Goal: Task Accomplishment & Management: Use online tool/utility

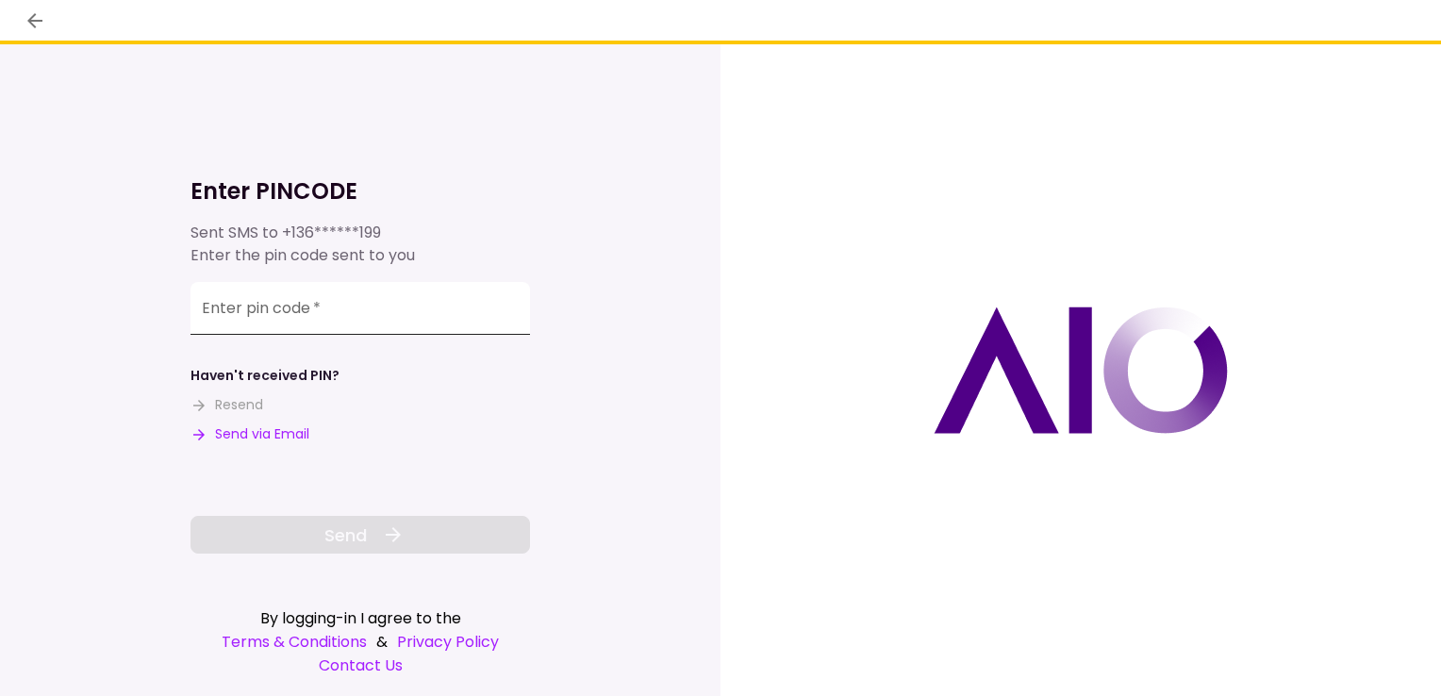
click at [372, 318] on input "Enter pin code   *" at bounding box center [359, 308] width 339 height 53
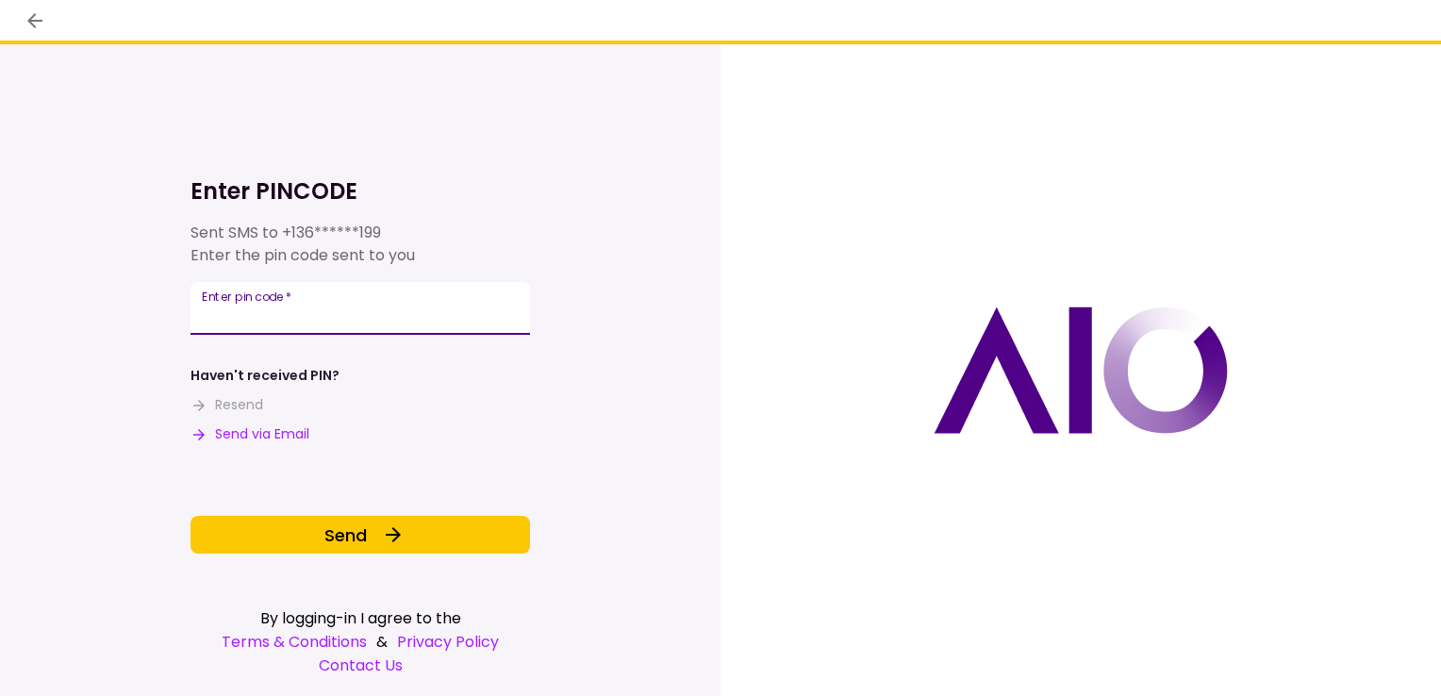
type input "******"
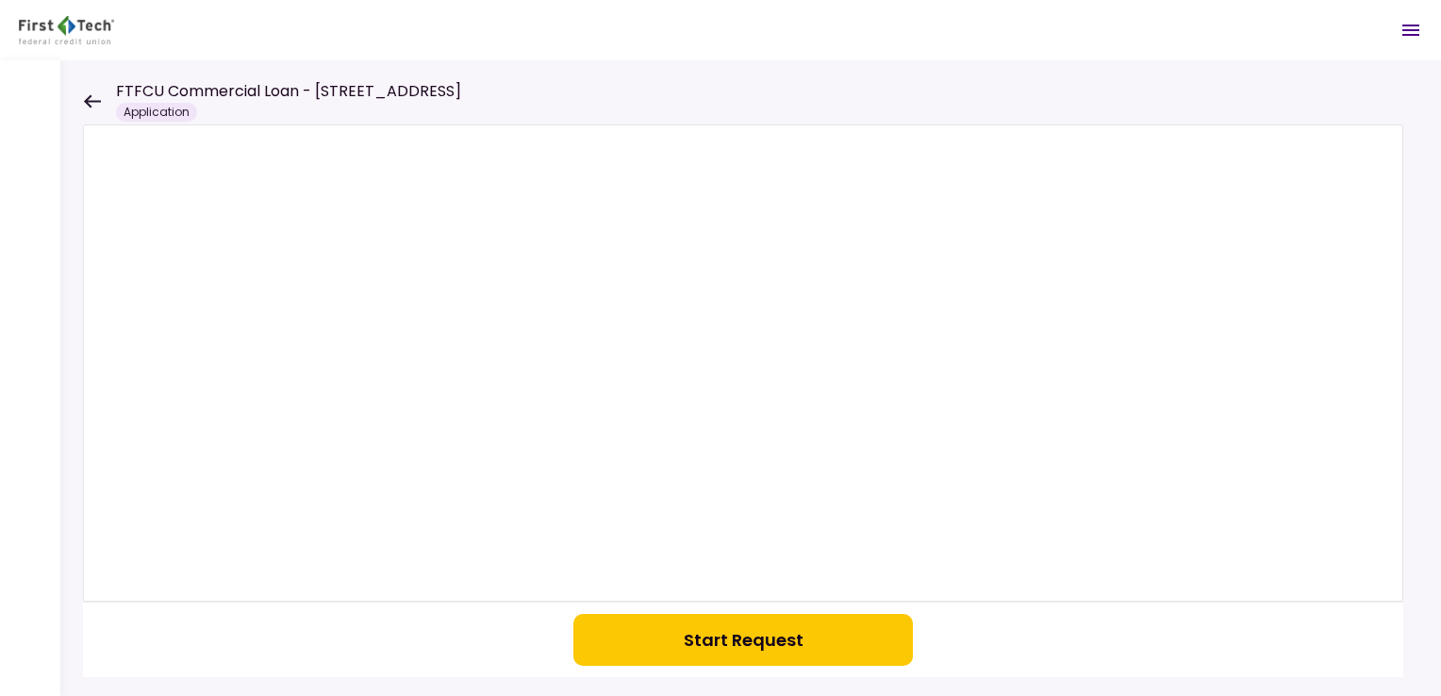
click at [91, 97] on icon at bounding box center [92, 101] width 18 height 14
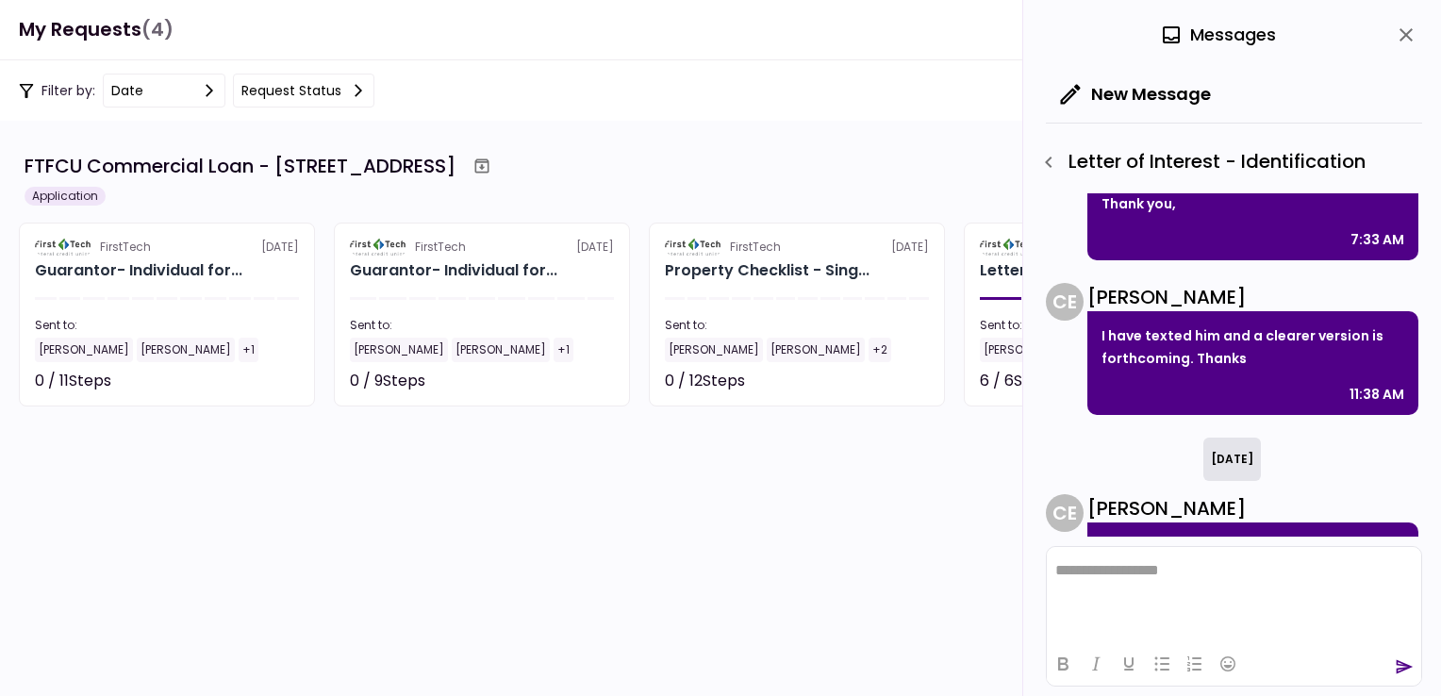
scroll to position [196, 0]
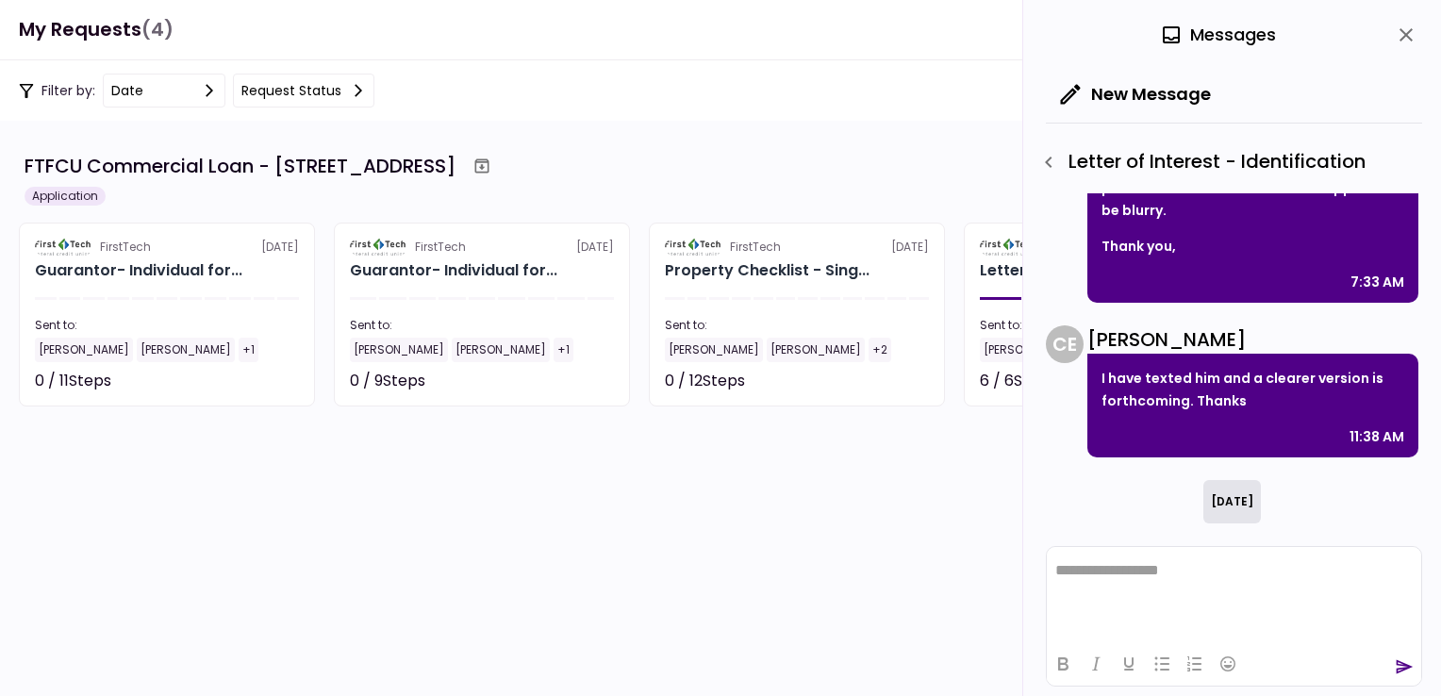
click at [1408, 36] on icon "close" at bounding box center [1406, 35] width 23 height 23
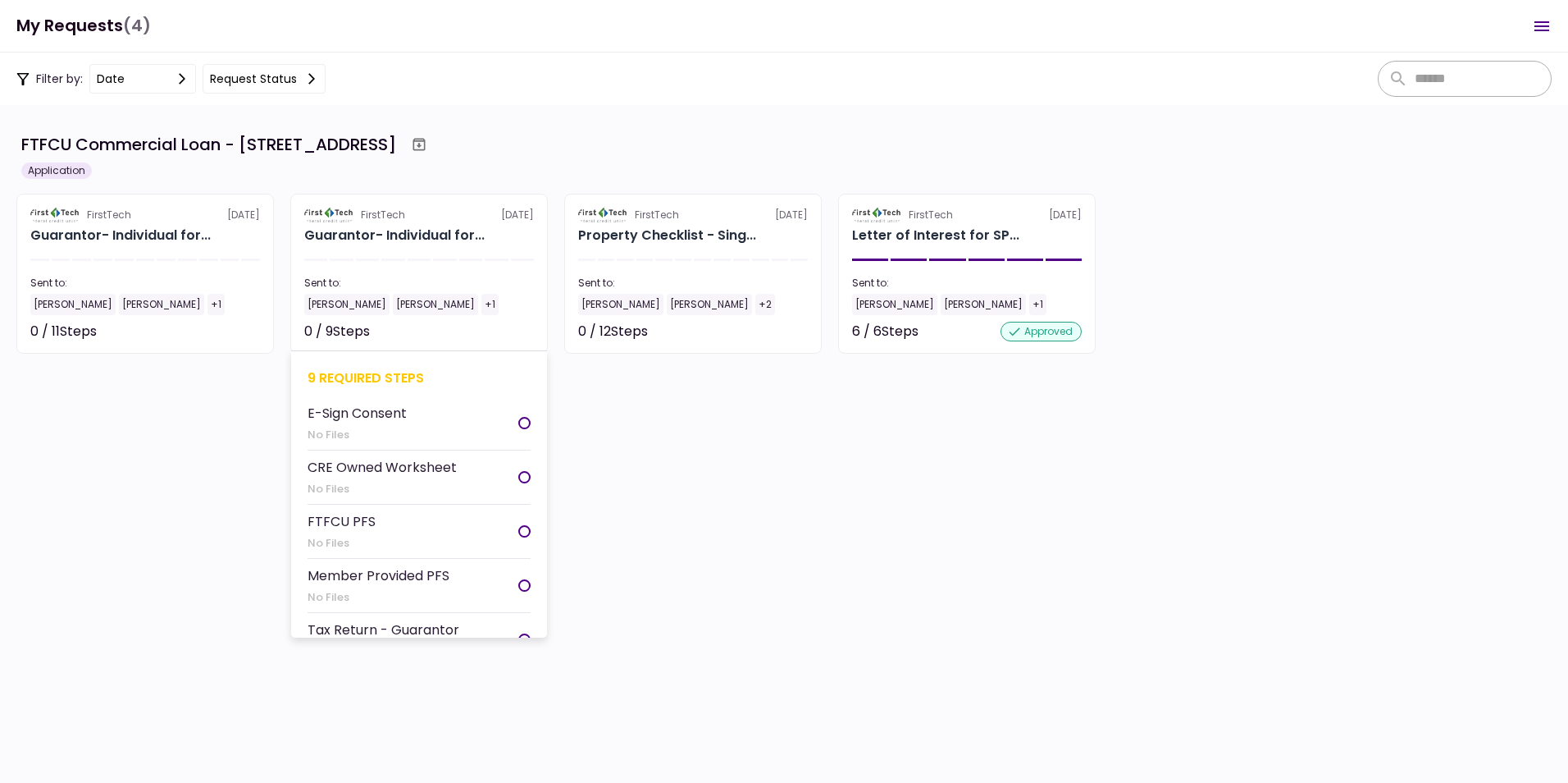
scroll to position [0, 0]
